Goal: Information Seeking & Learning: Learn about a topic

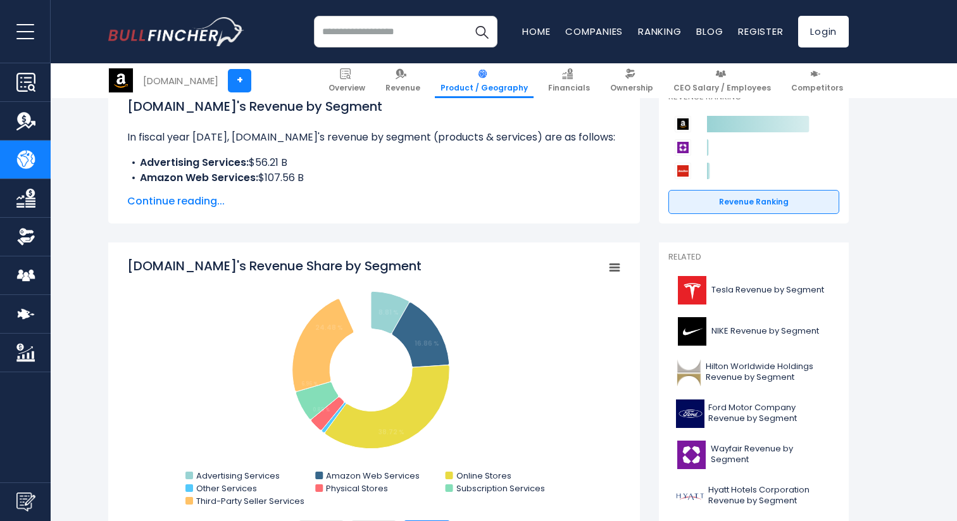
scroll to position [204, 0]
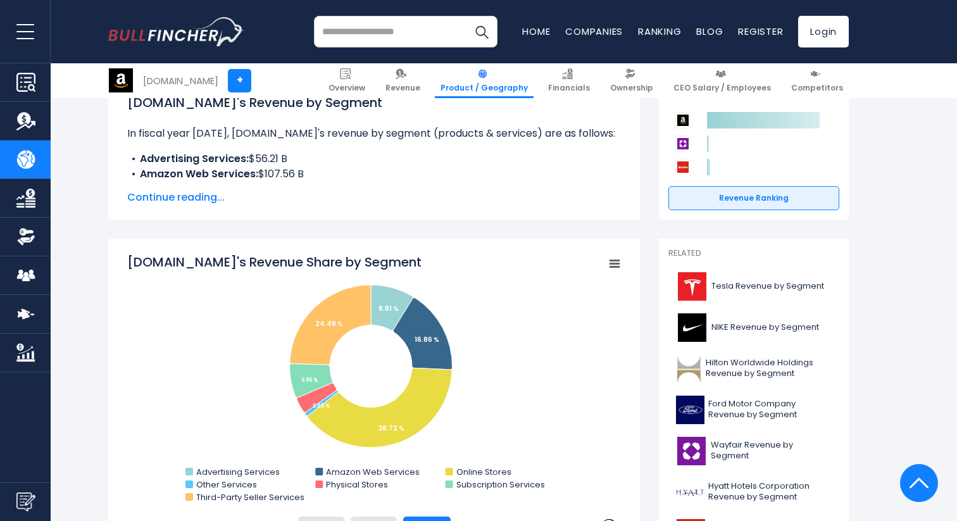
click at [186, 198] on span "Continue reading..." at bounding box center [373, 197] width 493 height 15
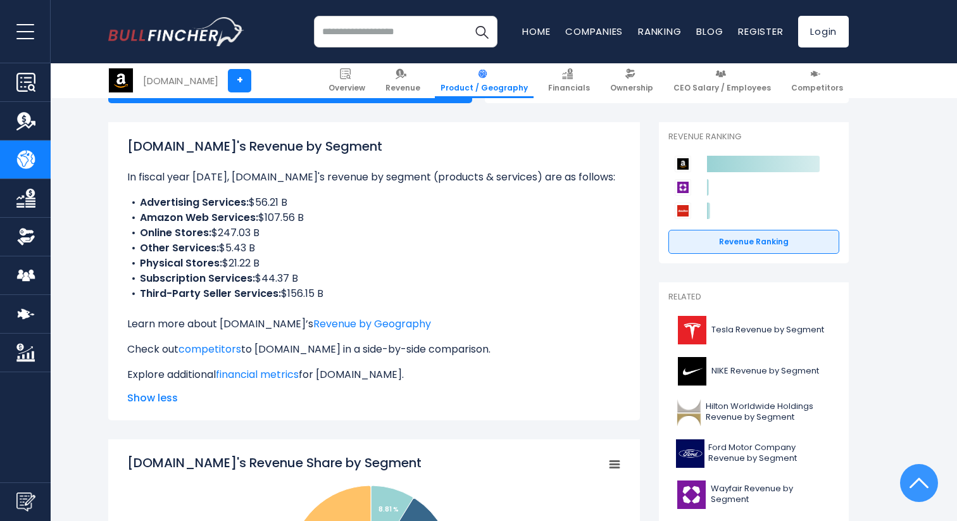
scroll to position [180, 0]
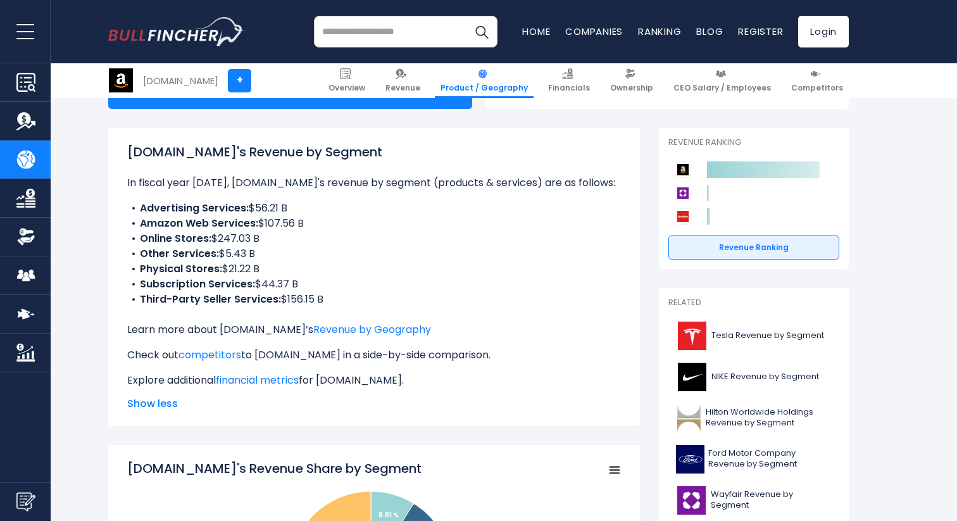
drag, startPoint x: 214, startPoint y: 216, endPoint x: 269, endPoint y: 211, distance: 54.6
click at [269, 231] on li "Online Stores: $247.03 B" at bounding box center [373, 238] width 493 height 15
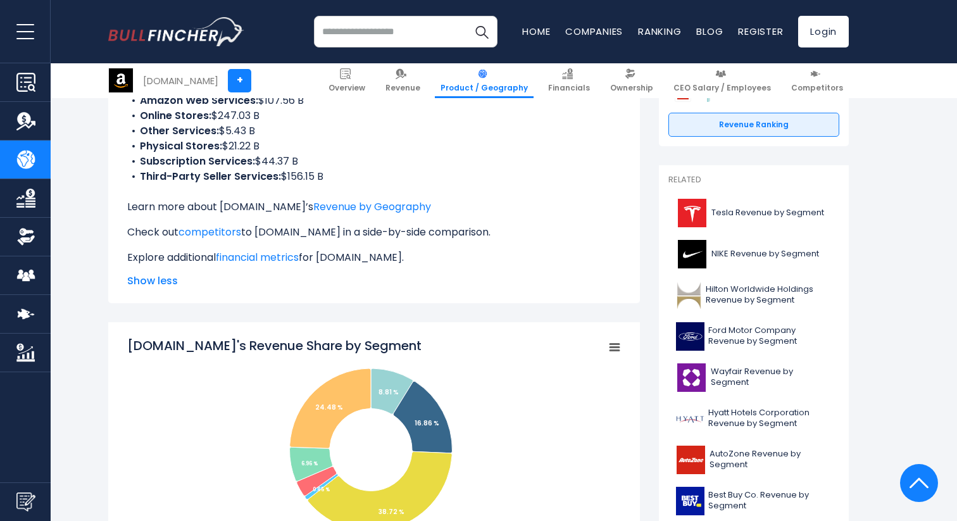
scroll to position [313, 0]
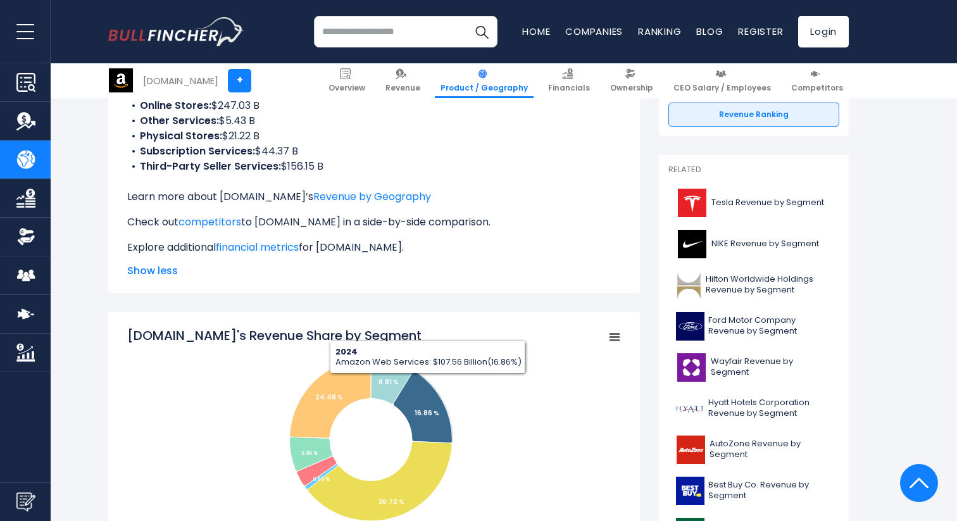
click at [472, 240] on p "Explore additional financial metrics for [DOMAIN_NAME]." at bounding box center [373, 247] width 493 height 15
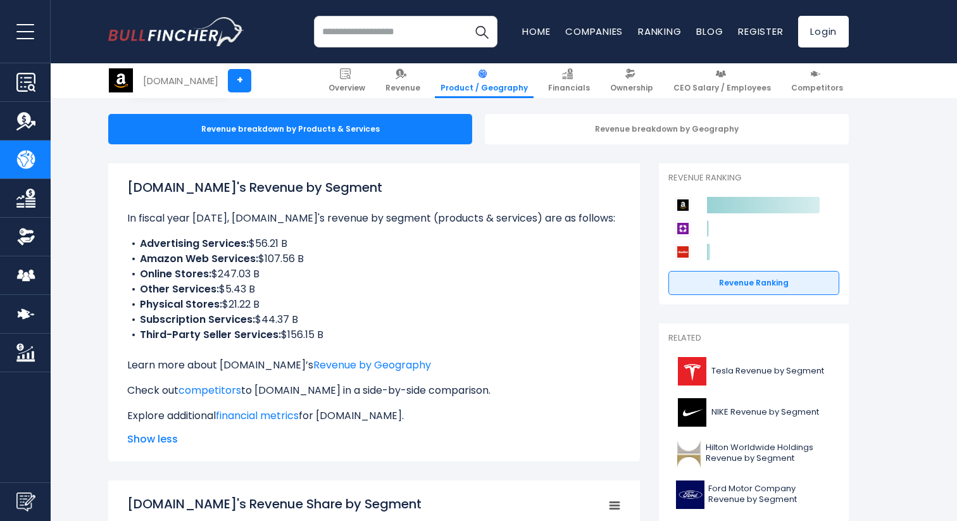
scroll to position [133, 0]
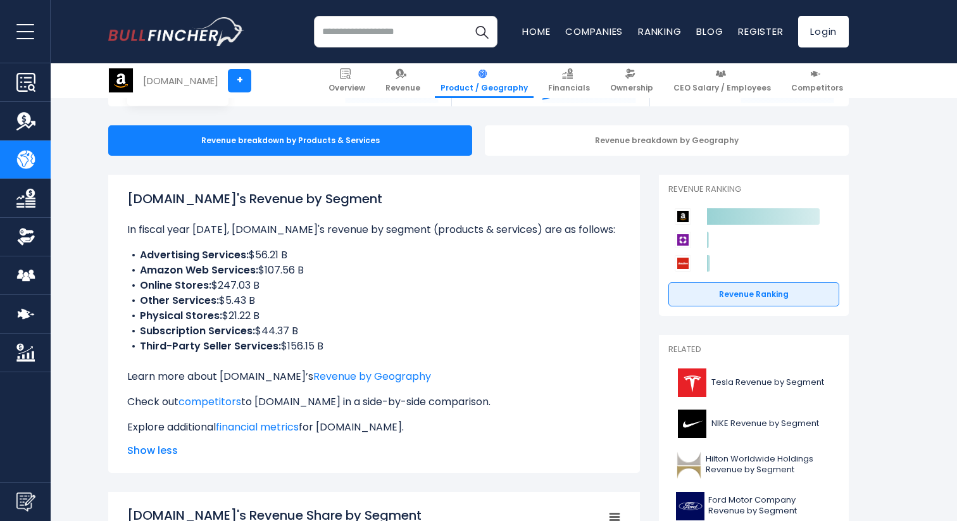
drag, startPoint x: 261, startPoint y: 244, endPoint x: 331, endPoint y: 251, distance: 71.1
click at [331, 263] on li "Amazon Web Services: $107.56 B" at bounding box center [373, 270] width 493 height 15
click at [311, 293] on li "Other Services: $5.43 B" at bounding box center [373, 300] width 493 height 15
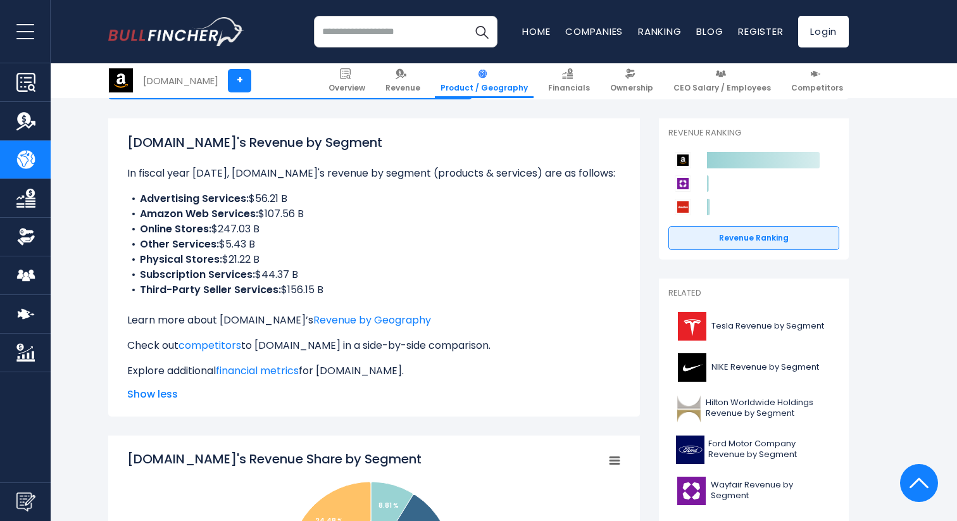
scroll to position [172, 0]
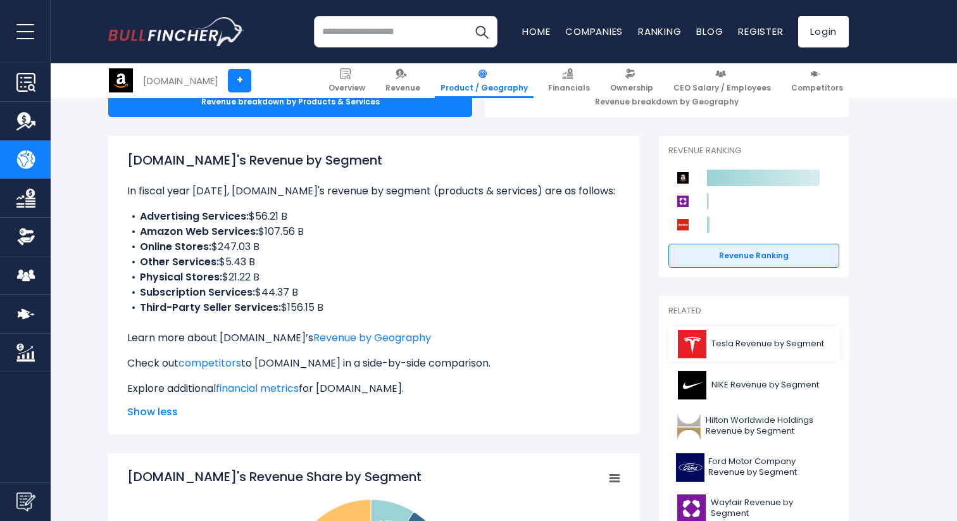
click at [722, 338] on span "Tesla Revenue by Segment" at bounding box center [767, 343] width 113 height 11
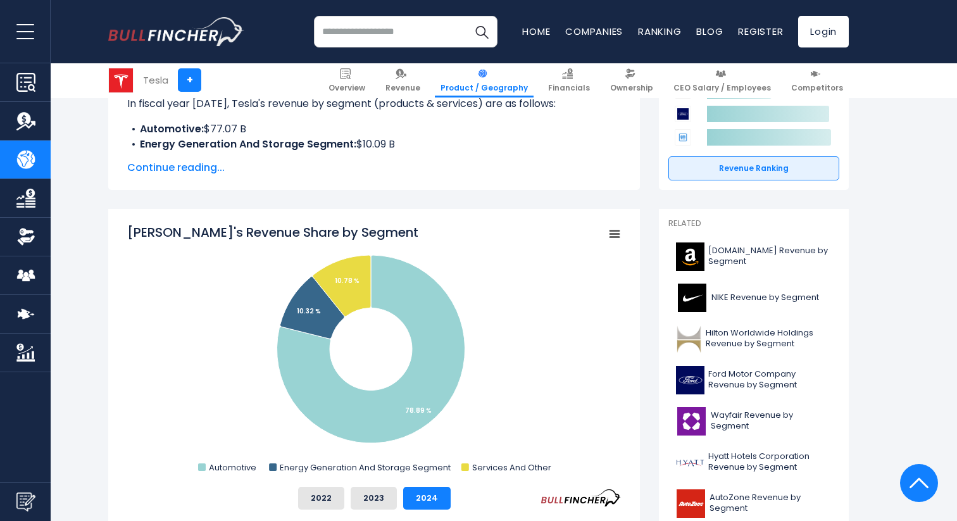
scroll to position [252, 0]
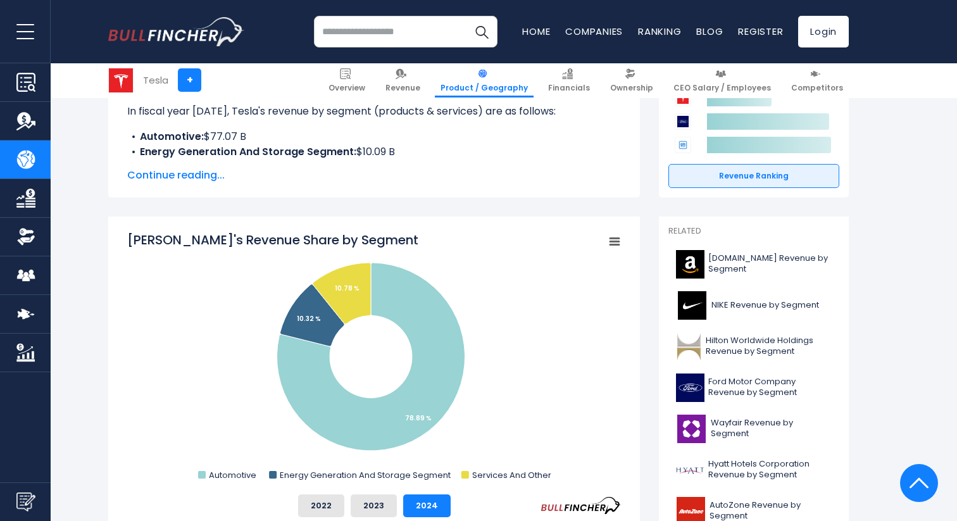
click at [177, 168] on span "Continue reading..." at bounding box center [373, 175] width 493 height 15
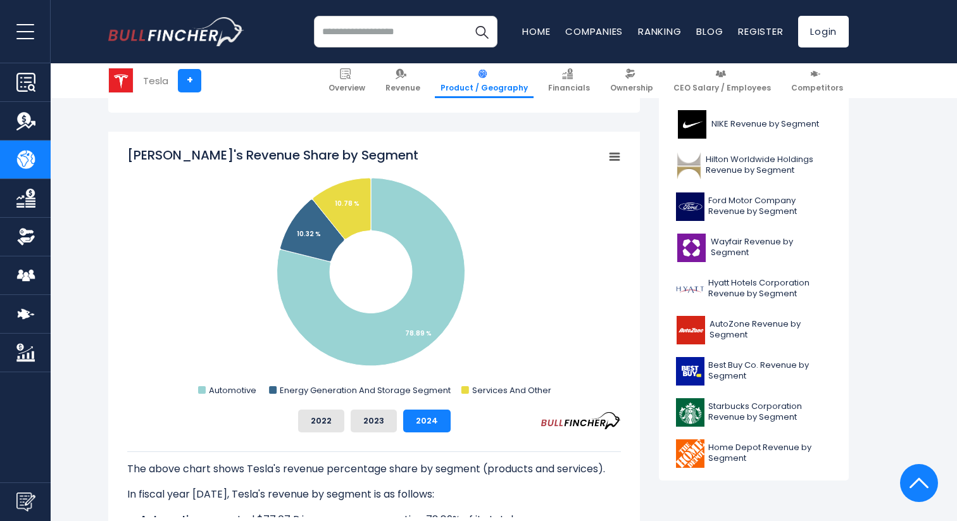
scroll to position [0, 0]
